Goal: Task Accomplishment & Management: Use online tool/utility

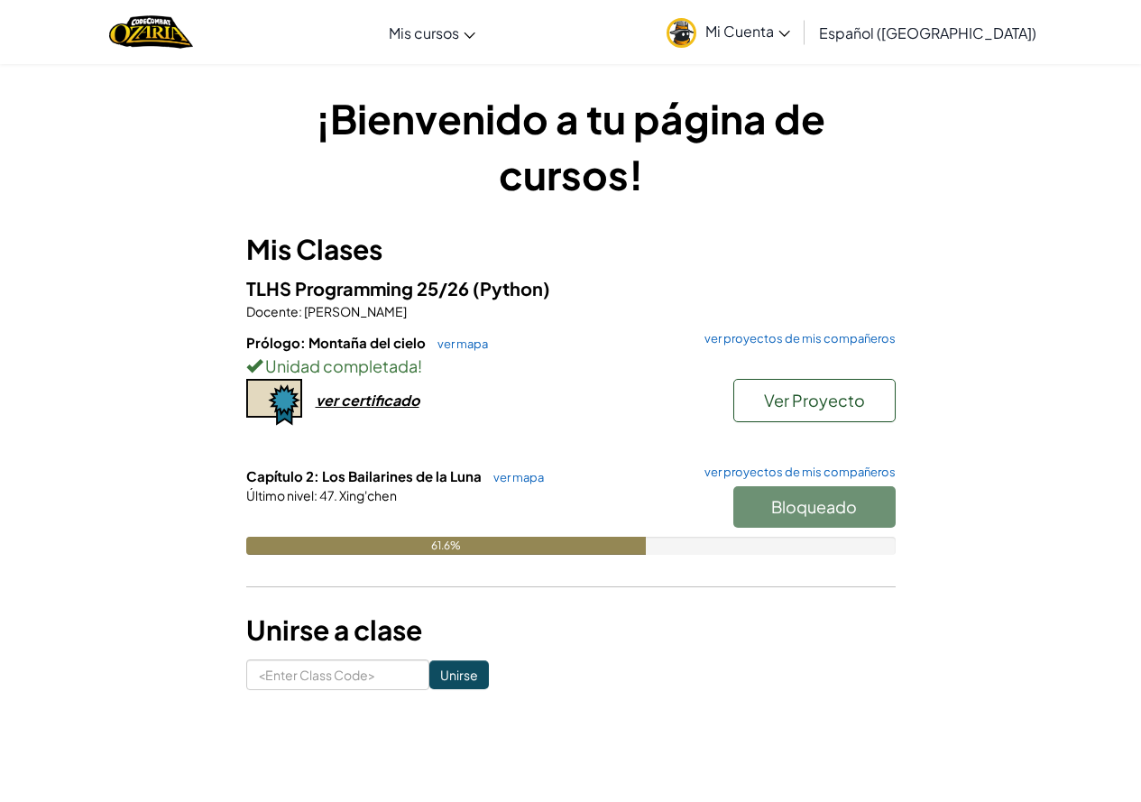
click at [823, 499] on div "Bloqueado" at bounding box center [805, 511] width 180 height 51
click at [791, 498] on div "Bloqueado" at bounding box center [805, 511] width 180 height 51
click at [791, 406] on span "Ver Proyecto" at bounding box center [814, 400] width 101 height 21
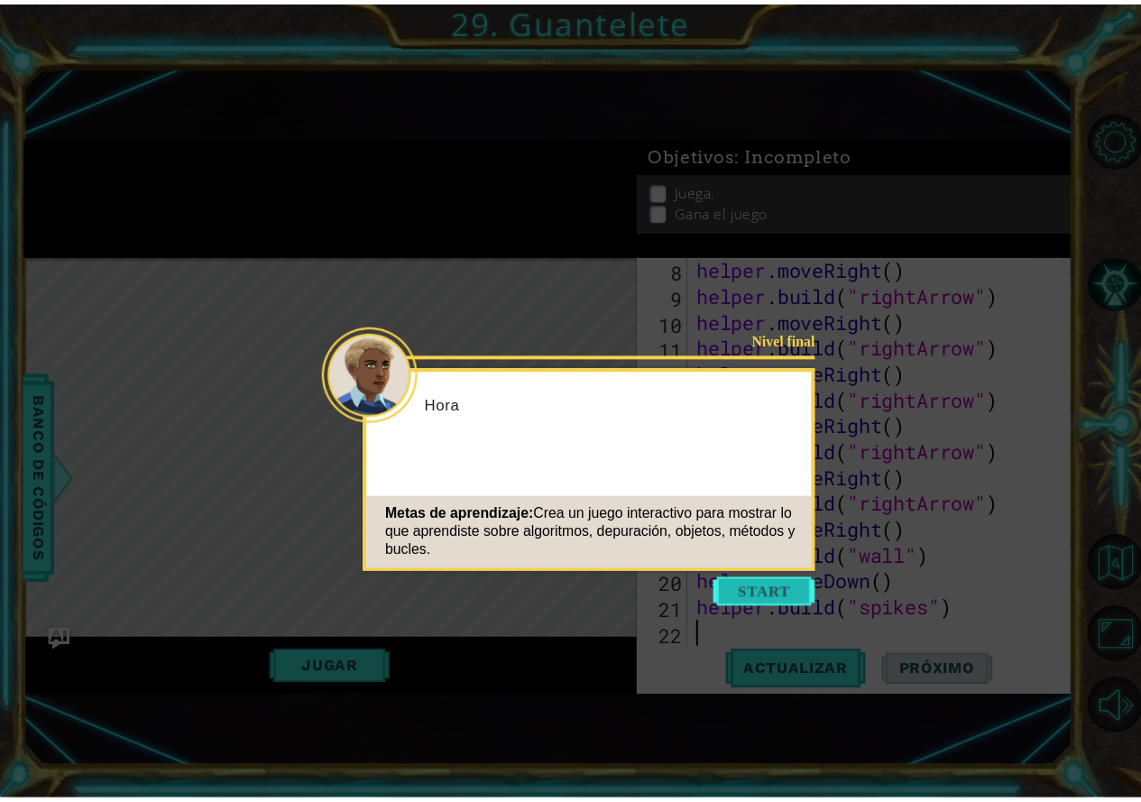
scroll to position [262, 0]
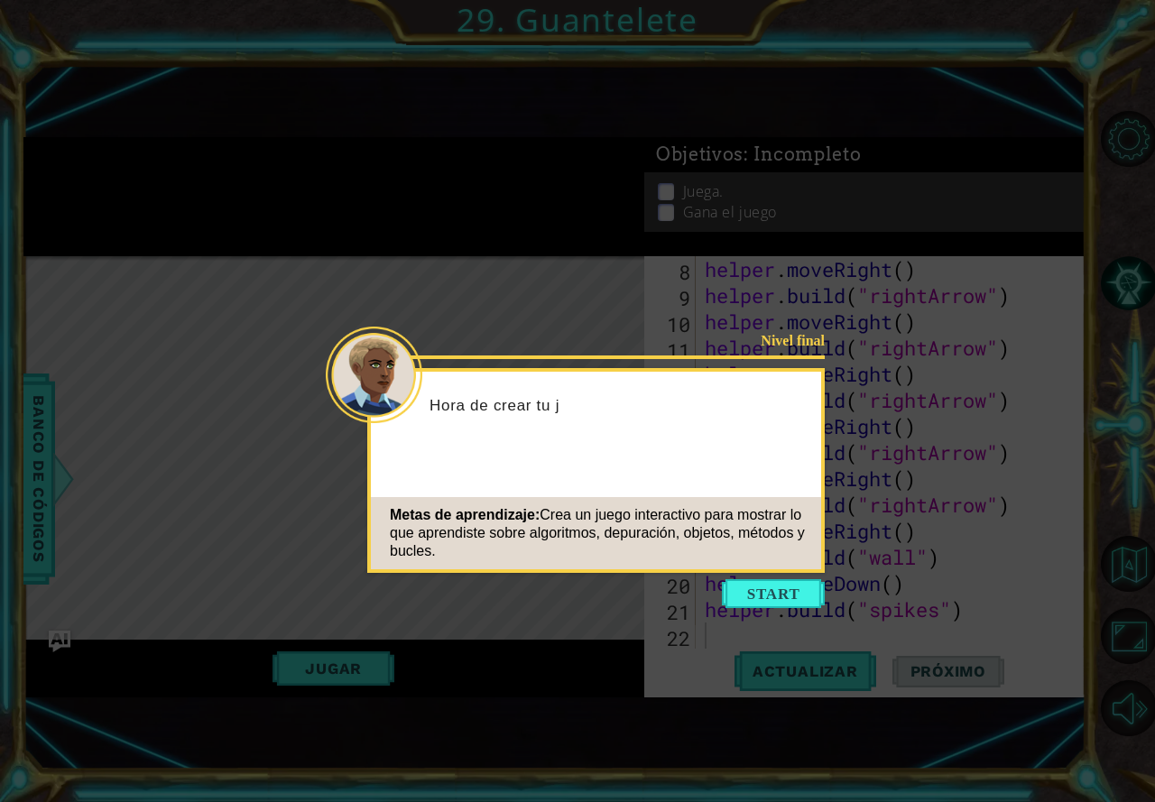
click at [752, 576] on icon at bounding box center [577, 401] width 1155 height 802
click at [766, 590] on button "Start" at bounding box center [773, 593] width 103 height 29
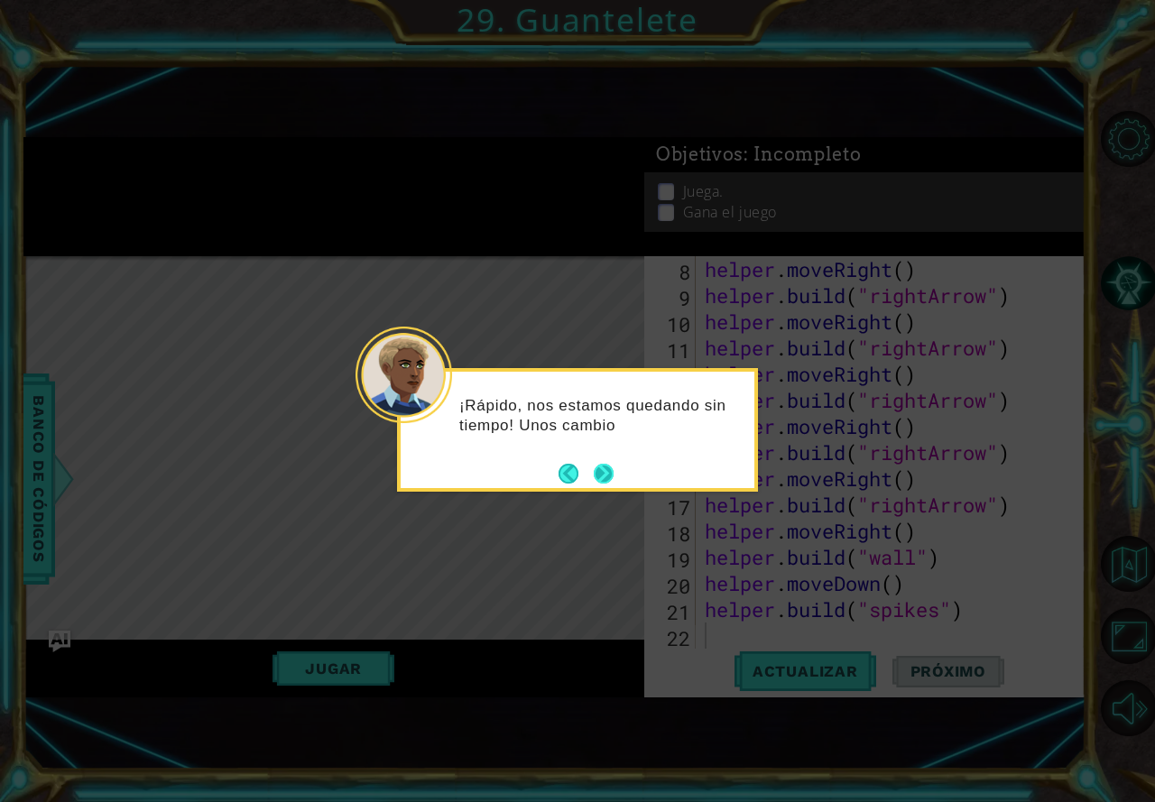
click at [605, 476] on button "Next" at bounding box center [603, 473] width 33 height 33
click at [605, 476] on button "Next" at bounding box center [603, 473] width 32 height 32
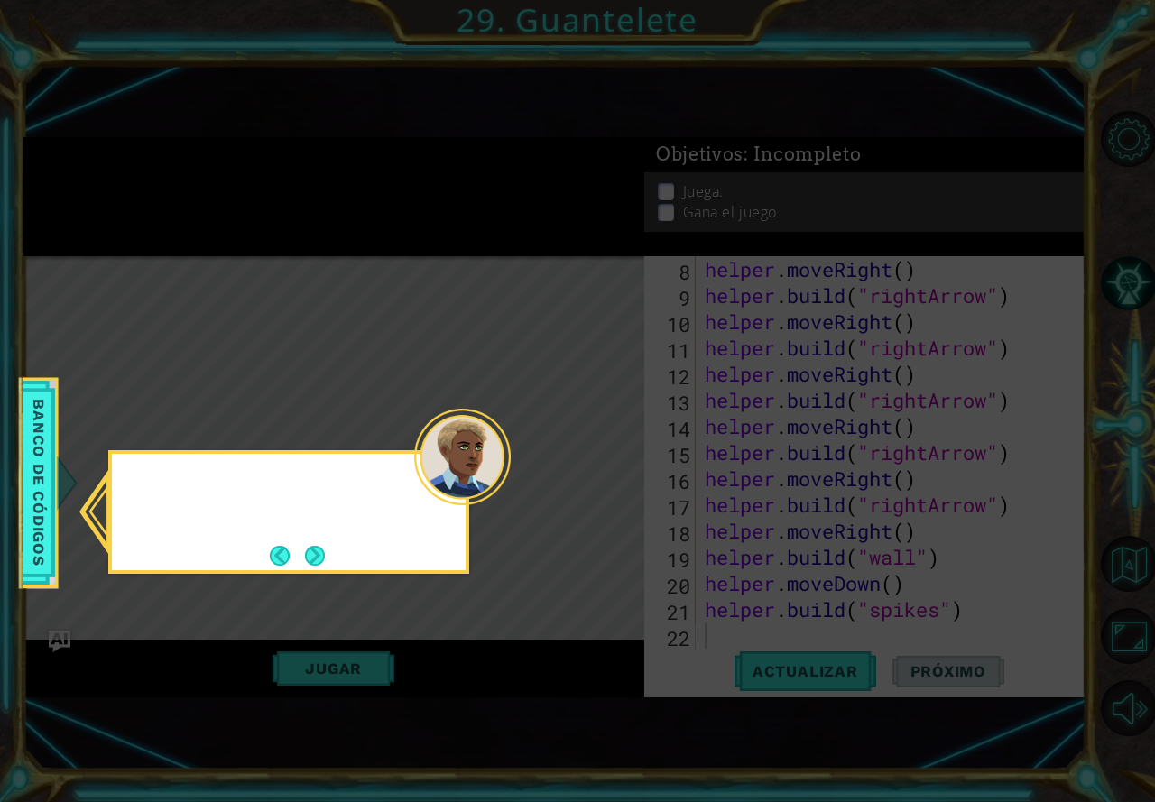
click at [605, 476] on icon at bounding box center [577, 401] width 1155 height 802
